Goal: Task Accomplishment & Management: Manage account settings

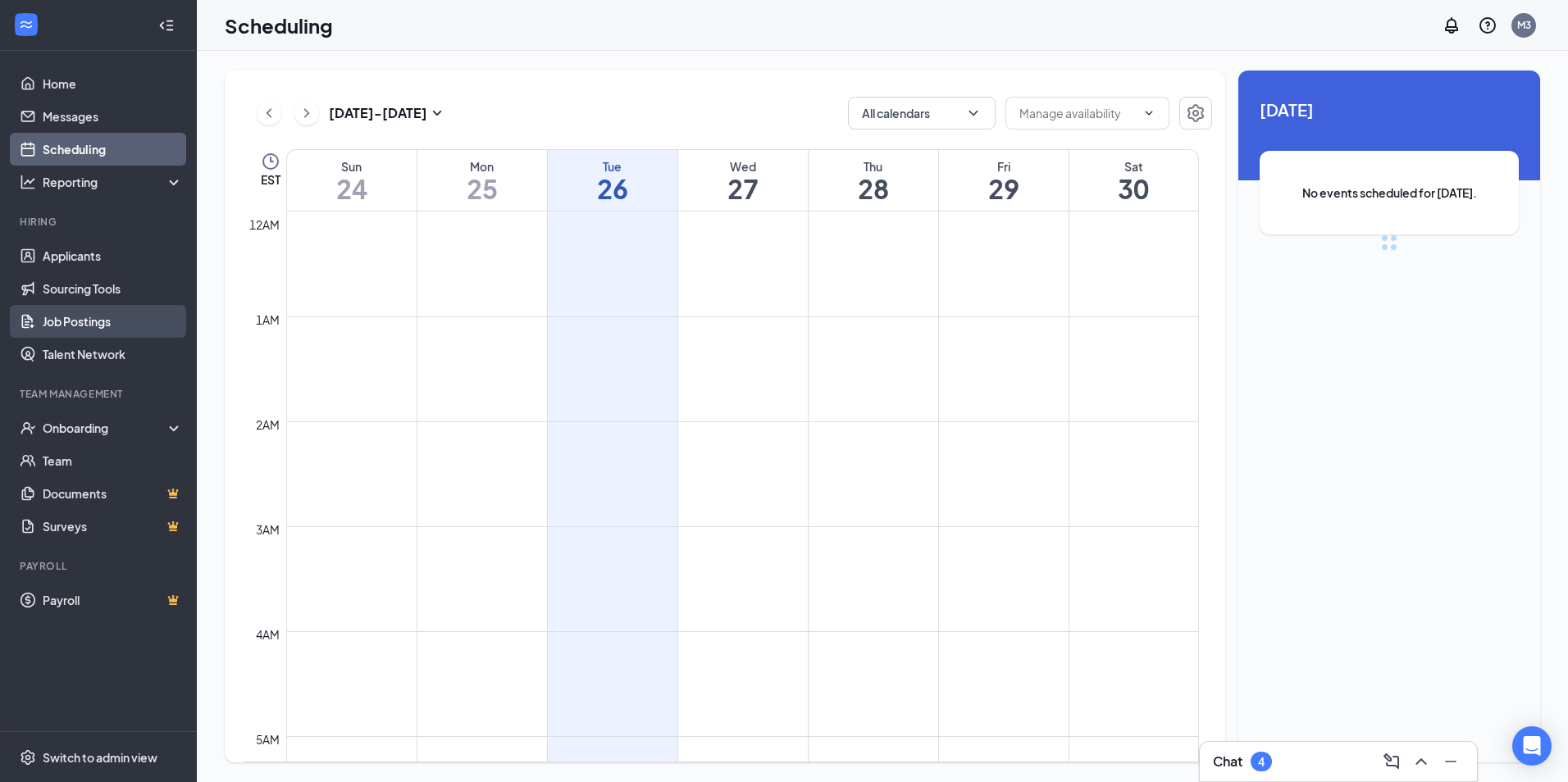
scroll to position [806, 0]
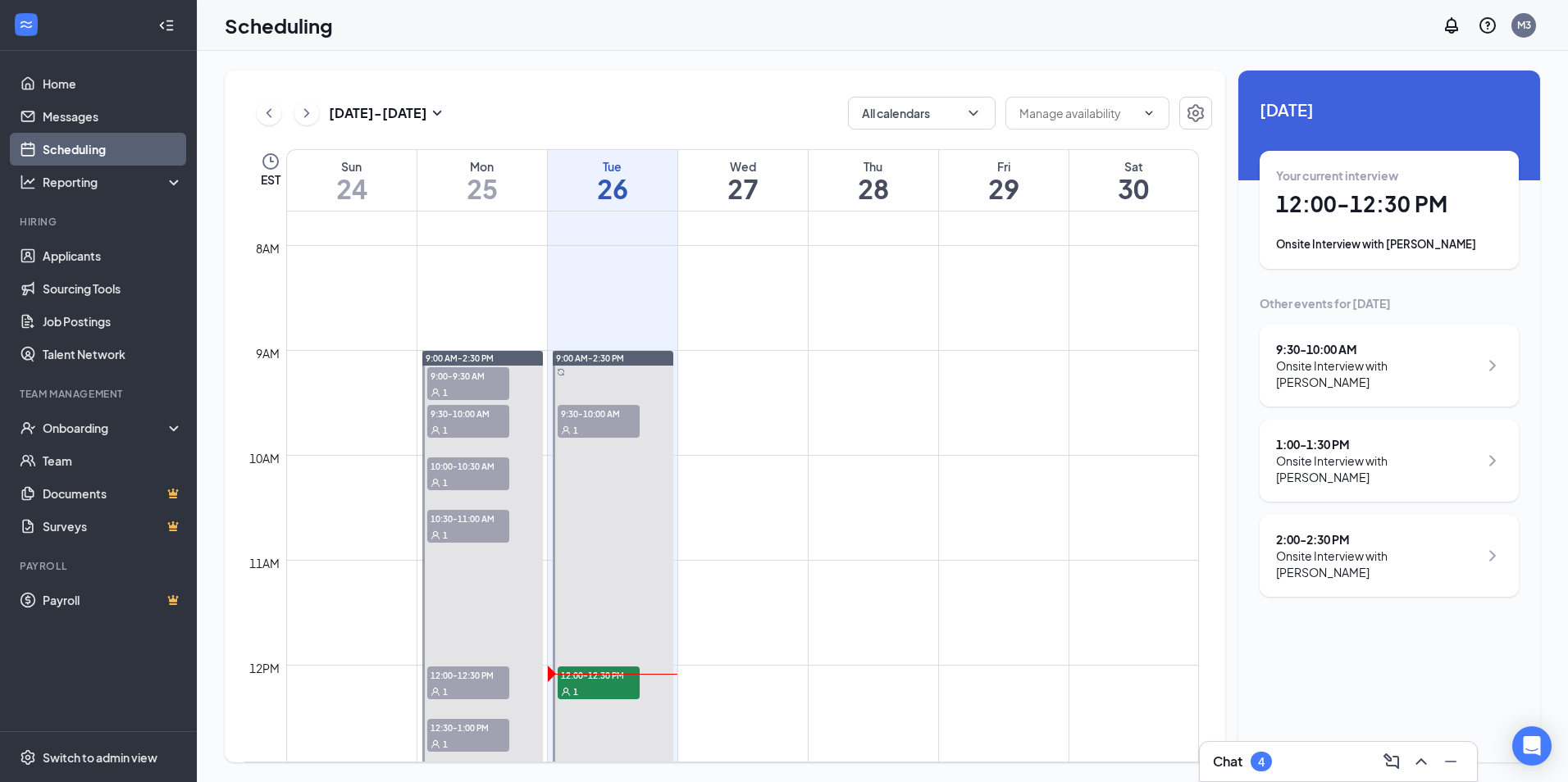
click at [1338, 197] on h1 "12:00 - 12:30 PM" at bounding box center [1389, 204] width 226 height 28
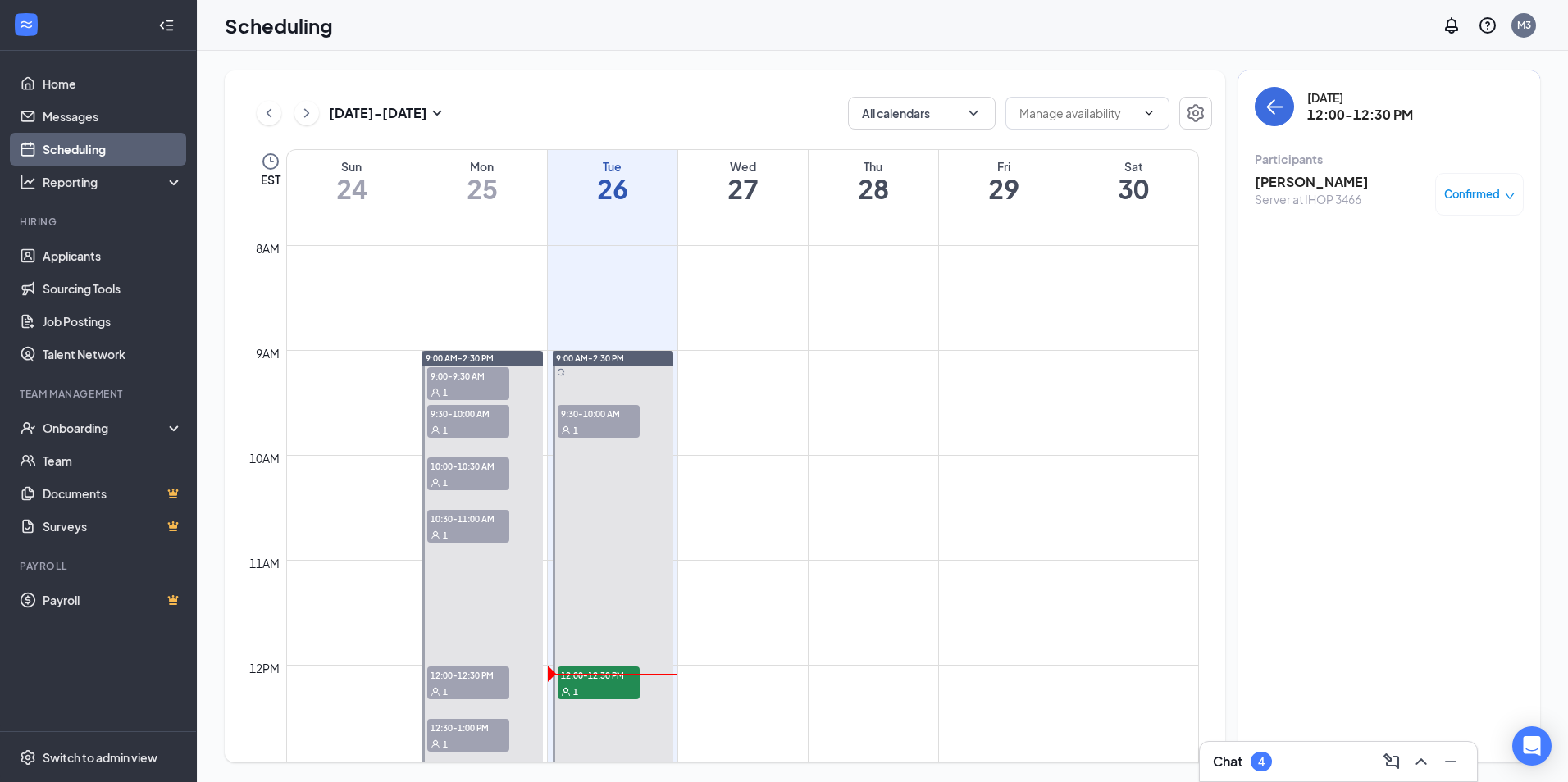
click at [1316, 178] on h3 "[PERSON_NAME]" at bounding box center [1311, 182] width 114 height 18
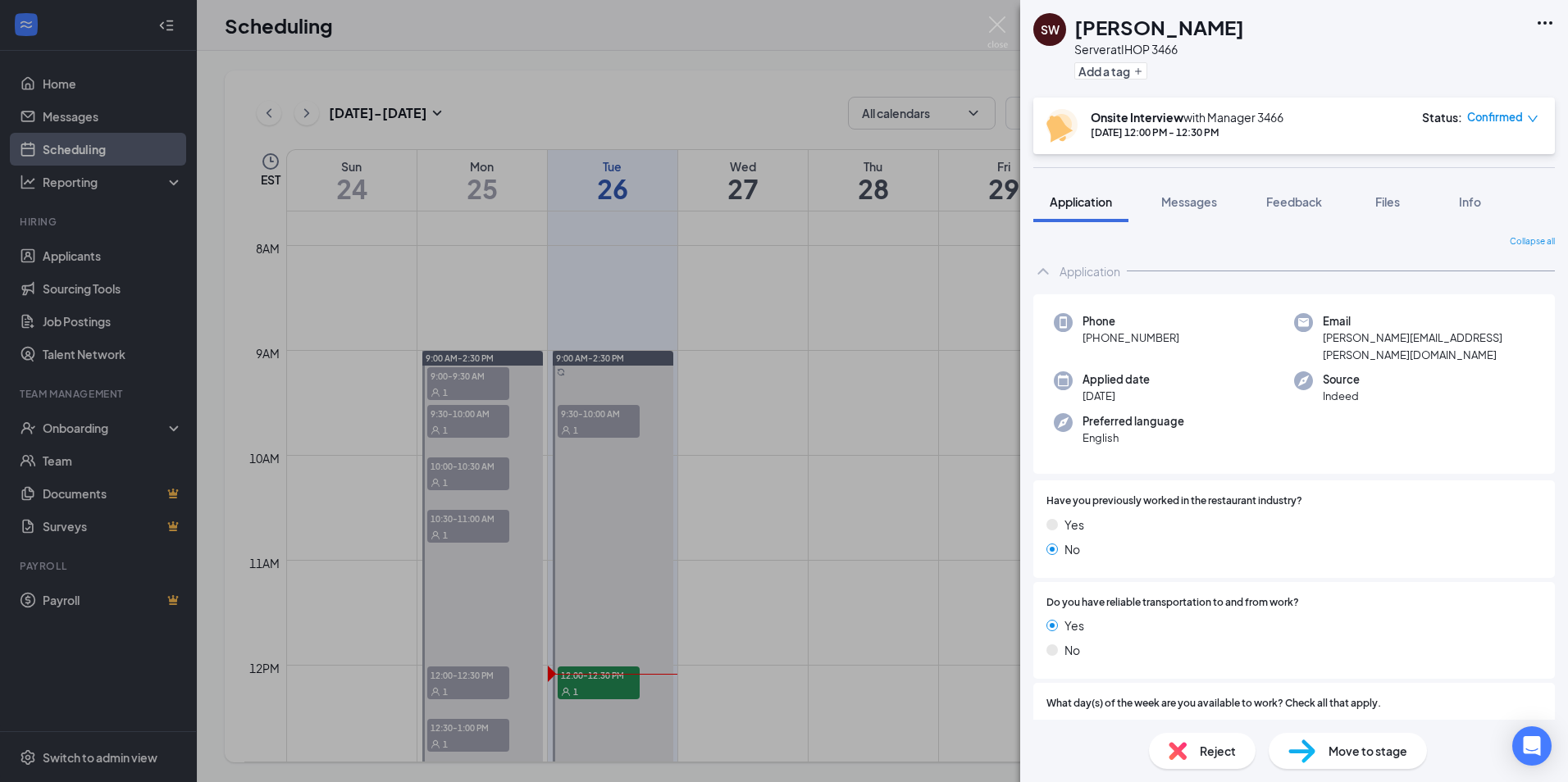
click at [1543, 22] on icon "Ellipses" at bounding box center [1544, 22] width 20 height 20
click at [1552, 20] on icon "Ellipses" at bounding box center [1544, 22] width 20 height 20
click at [1488, 54] on link "View full application" at bounding box center [1456, 60] width 177 height 16
